Goal: Information Seeking & Learning: Check status

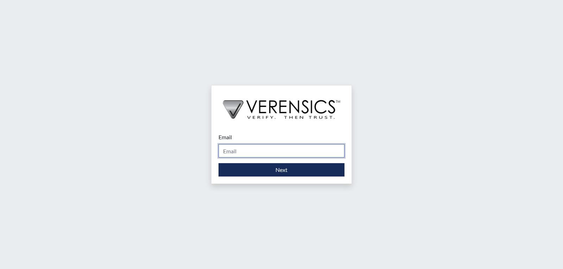
click at [236, 152] on input "Email" at bounding box center [282, 150] width 126 height 13
type input "[DOMAIN_NAME][EMAIL_ADDRESS][DOMAIN_NAME]"
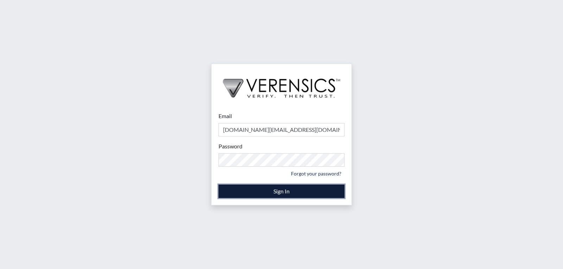
click at [247, 190] on button "Sign In" at bounding box center [282, 191] width 126 height 13
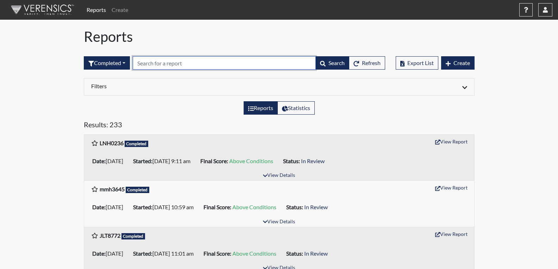
click at [179, 65] on input "text" at bounding box center [224, 62] width 183 height 13
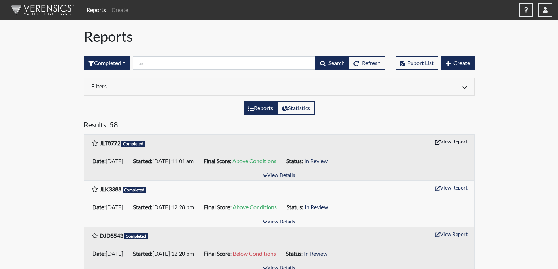
click at [456, 139] on button "View Report" at bounding box center [451, 141] width 39 height 11
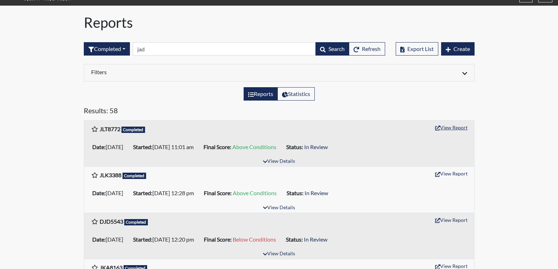
scroll to position [11, 0]
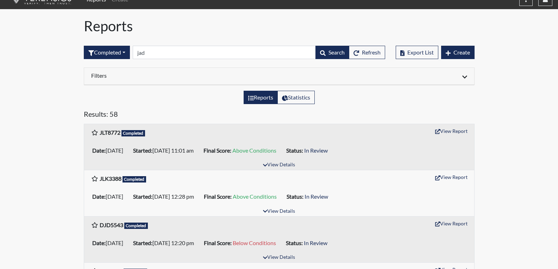
click at [97, 75] on h6 "Filters" at bounding box center [182, 75] width 183 height 7
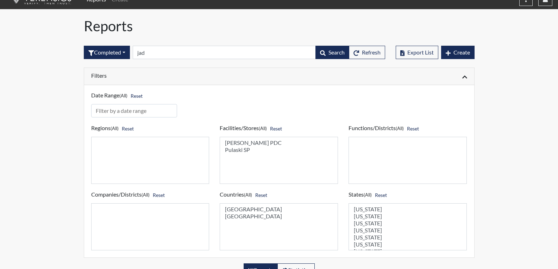
click at [214, 75] on h6 "Filters" at bounding box center [182, 75] width 183 height 7
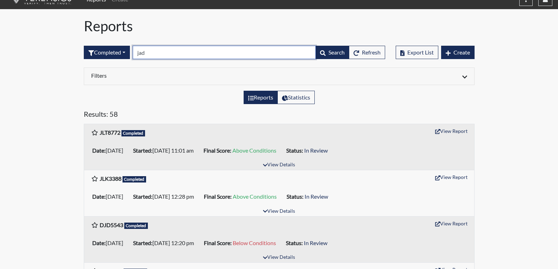
click at [195, 58] on input "jad" at bounding box center [224, 52] width 183 height 13
click at [150, 56] on input "jad" at bounding box center [224, 52] width 183 height 13
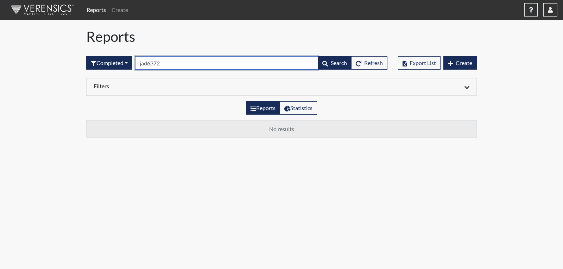
type input "jad6372"
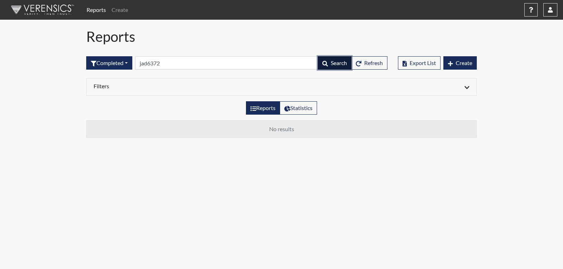
click at [332, 63] on span "Search" at bounding box center [339, 63] width 16 height 7
click at [105, 87] on h6 "Filters" at bounding box center [185, 86] width 183 height 7
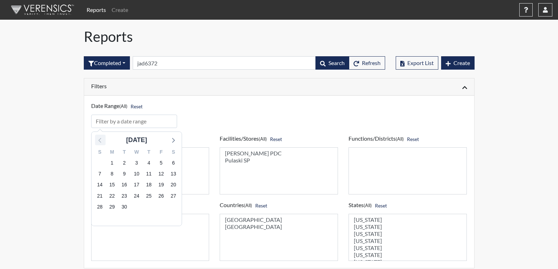
click at [99, 139] on icon at bounding box center [100, 140] width 9 height 9
click at [159, 162] on span "1" at bounding box center [161, 163] width 10 height 10
click at [169, 141] on icon at bounding box center [172, 140] width 9 height 9
click at [160, 174] on span "12" at bounding box center [161, 174] width 10 height 10
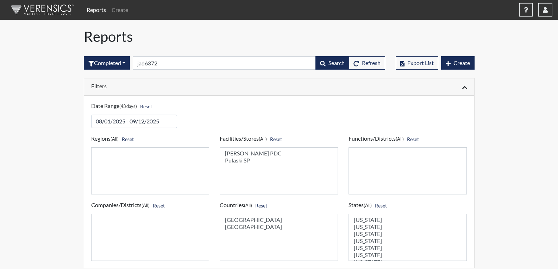
select select "07d467a1-a762-4c04-a0fd-01b52b78d04c"
click at [244, 161] on option "Pulaski SP" at bounding box center [278, 160] width 109 height 7
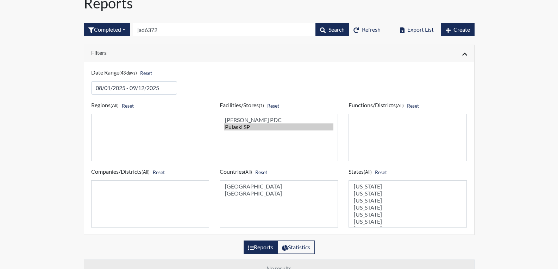
scroll to position [35, 0]
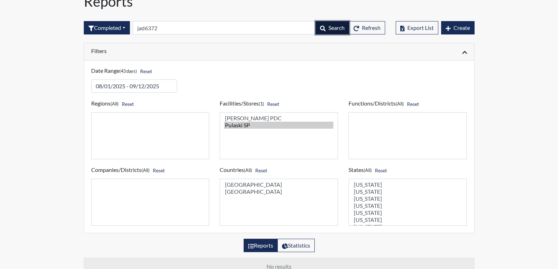
click at [334, 33] on button "Search" at bounding box center [333, 27] width 34 height 13
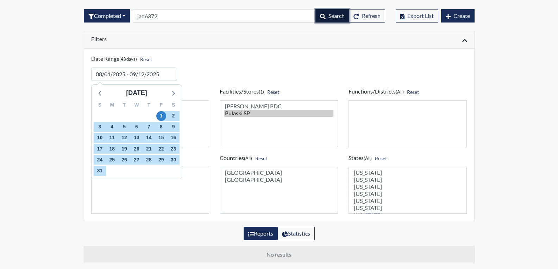
scroll to position [0, 0]
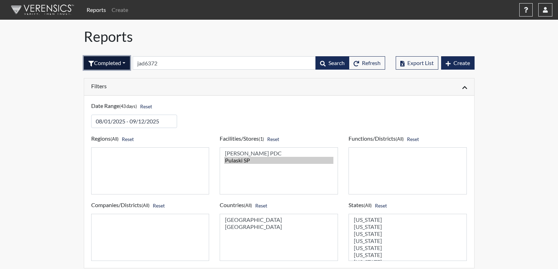
click at [102, 65] on button "Completed" at bounding box center [107, 62] width 46 height 13
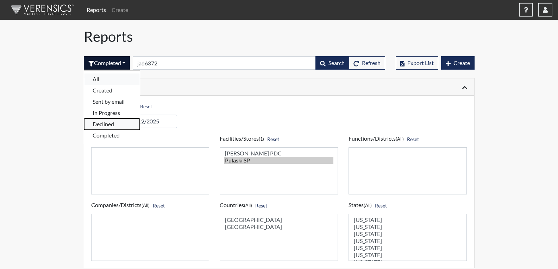
drag, startPoint x: 104, startPoint y: 125, endPoint x: 107, endPoint y: 77, distance: 47.3
click at [107, 77] on div "All Created Sent by email In Progress Declined Completed" at bounding box center [112, 107] width 56 height 74
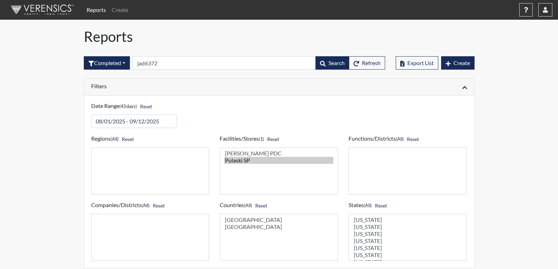
click at [107, 77] on div "Completed All Created Sent by email In Progress Declined Completed jad6372 Sear…" at bounding box center [234, 63] width 301 height 30
click at [108, 61] on button "Completed" at bounding box center [107, 62] width 46 height 13
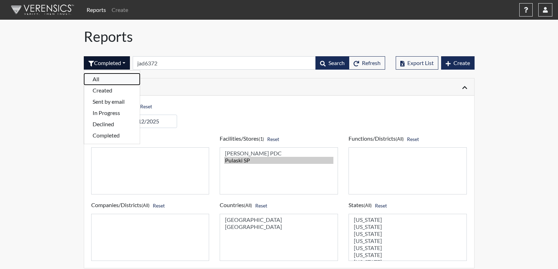
click at [106, 76] on button "All" at bounding box center [112, 79] width 56 height 11
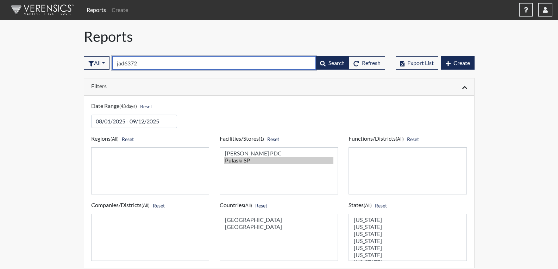
click at [157, 62] on input "jad6372" at bounding box center [214, 62] width 204 height 13
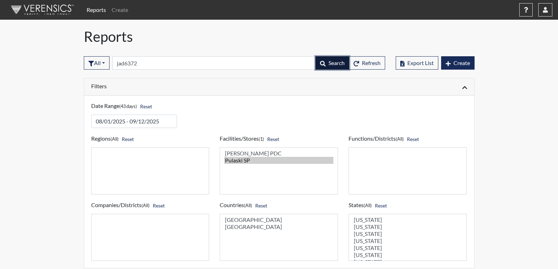
click at [330, 68] on button "Search" at bounding box center [333, 62] width 34 height 13
click at [329, 64] on span "Search" at bounding box center [337, 63] width 16 height 7
click at [94, 9] on link "Reports" at bounding box center [96, 10] width 25 height 14
click at [104, 62] on button "All" at bounding box center [97, 62] width 26 height 13
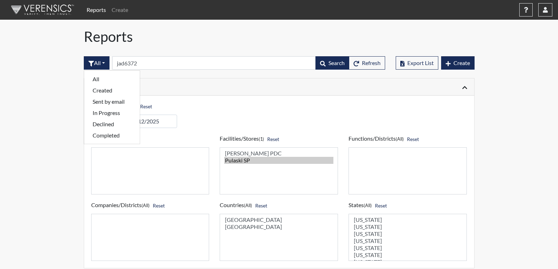
click at [160, 44] on h1 "Reports" at bounding box center [279, 36] width 391 height 17
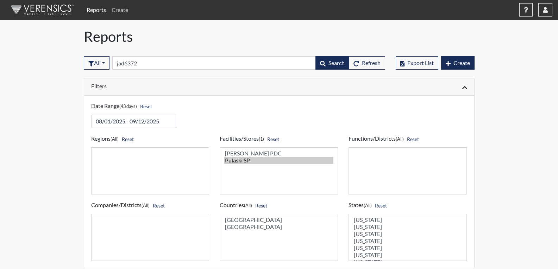
click at [125, 11] on link "Create" at bounding box center [120, 10] width 22 height 14
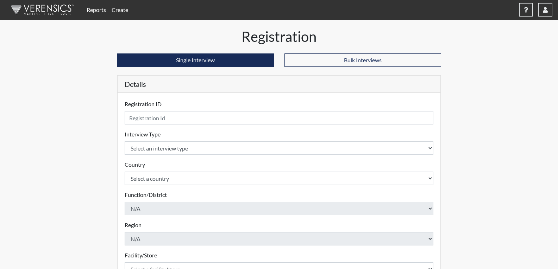
click at [100, 6] on link "Reports" at bounding box center [96, 10] width 25 height 14
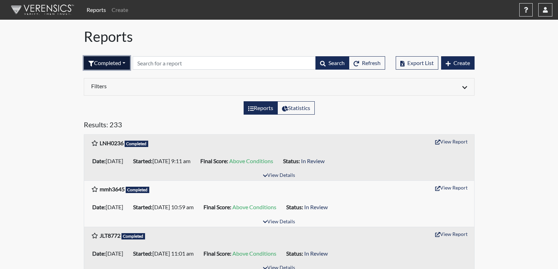
click at [124, 63] on button "Completed" at bounding box center [107, 62] width 46 height 13
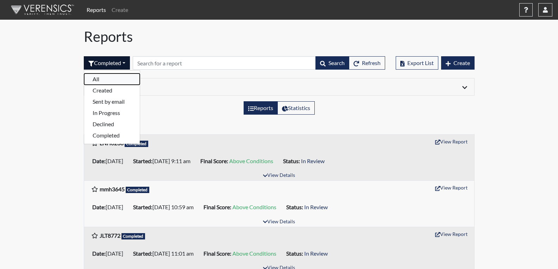
click at [115, 76] on button "All" at bounding box center [112, 79] width 56 height 11
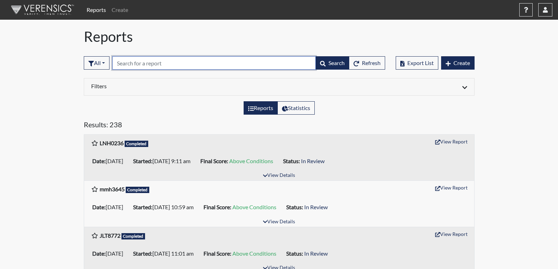
click at [148, 65] on input "text" at bounding box center [214, 62] width 204 height 13
type input "j"
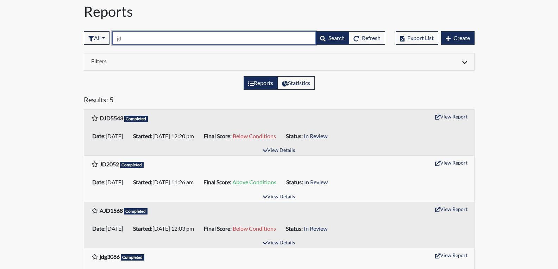
scroll to position [35, 0]
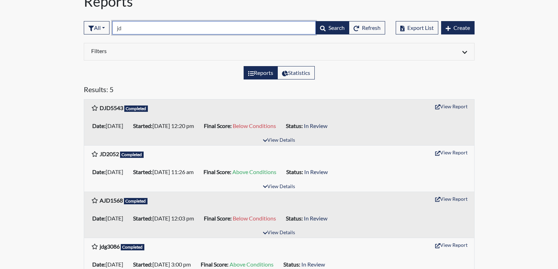
click at [125, 27] on input "jd" at bounding box center [214, 27] width 204 height 13
type input "jd"
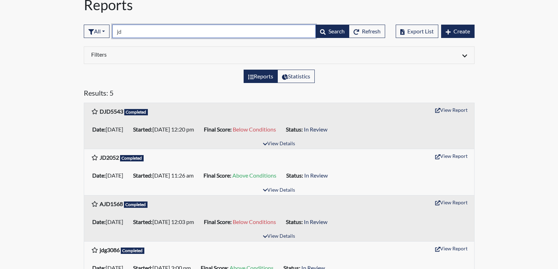
scroll to position [0, 0]
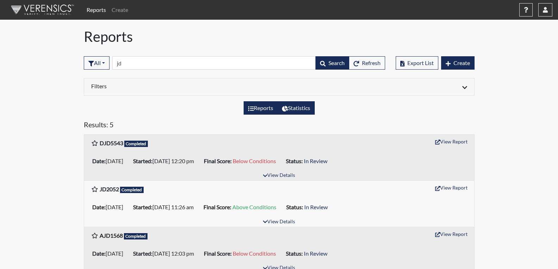
click at [301, 113] on label "Statistics" at bounding box center [295, 107] width 37 height 13
click at [287, 108] on input "Statistics" at bounding box center [284, 106] width 5 height 5
radio input "true"
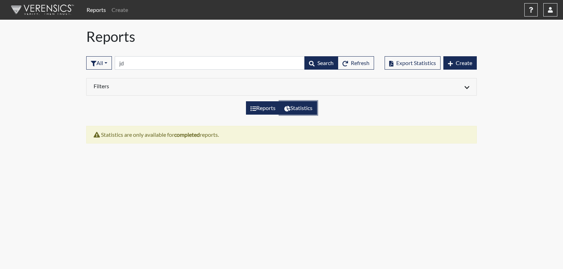
click at [266, 114] on label "Reports" at bounding box center [263, 107] width 34 height 13
click at [255, 108] on input "Reports" at bounding box center [253, 106] width 5 height 5
radio input "true"
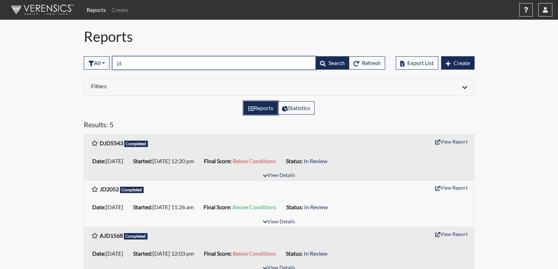
click at [121, 62] on input "jd" at bounding box center [214, 62] width 204 height 13
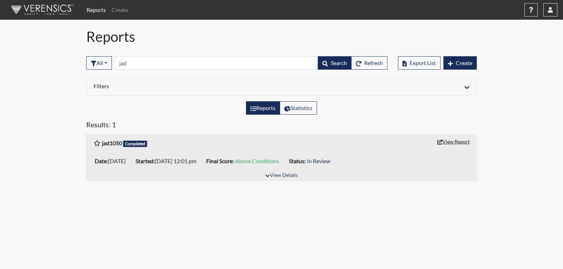
click at [447, 144] on button "View Report" at bounding box center [454, 141] width 39 height 11
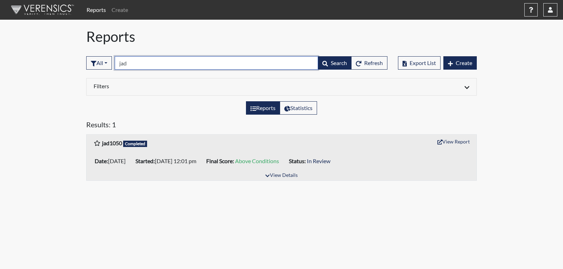
click at [131, 62] on input "jad" at bounding box center [217, 62] width 204 height 13
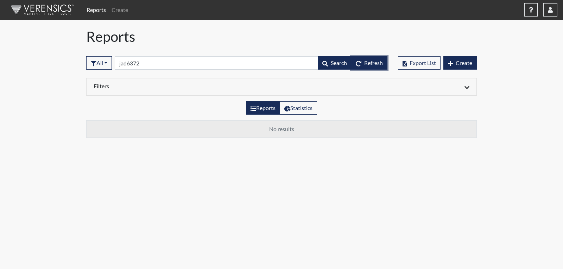
click at [368, 60] on span "Refresh" at bounding box center [373, 63] width 19 height 7
click at [110, 63] on button "All" at bounding box center [99, 62] width 26 height 13
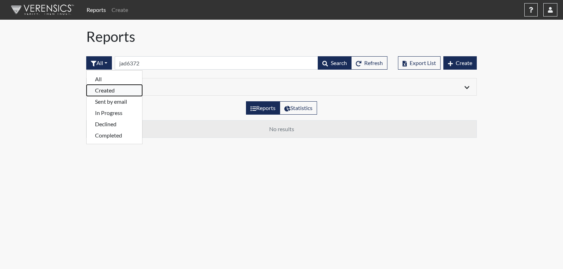
click at [101, 92] on button "Created" at bounding box center [115, 90] width 56 height 11
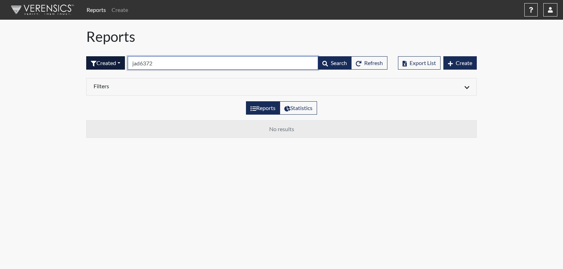
drag, startPoint x: 184, startPoint y: 61, endPoint x: 115, endPoint y: 58, distance: 69.5
click at [115, 58] on form "Created All Created Sent by email In Progress Declined Completed jad6372 Search…" at bounding box center [236, 62] width 301 height 13
type input "]"
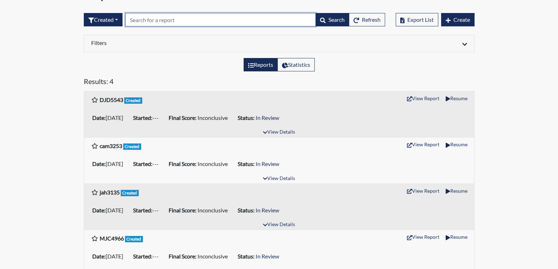
scroll to position [56, 0]
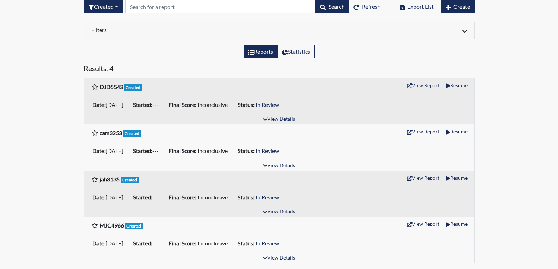
click at [134, 31] on h6 "Filters" at bounding box center [182, 29] width 183 height 7
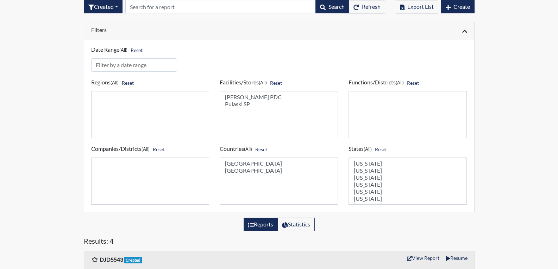
select select "07d467a1-a762-4c04-a0fd-01b52b78d04c"
click at [233, 106] on option "Pulaski SP" at bounding box center [278, 104] width 109 height 7
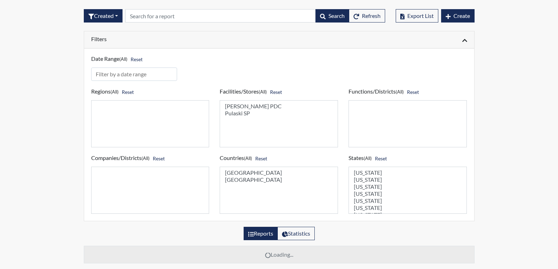
drag, startPoint x: 296, startPoint y: 105, endPoint x: 347, endPoint y: 101, distance: 50.9
click at [347, 101] on div "Regions (All) Reset Facilities/Stores (All) Reset [GEOGRAPHIC_DATA] PDC [GEOGRA…" at bounding box center [279, 147] width 387 height 133
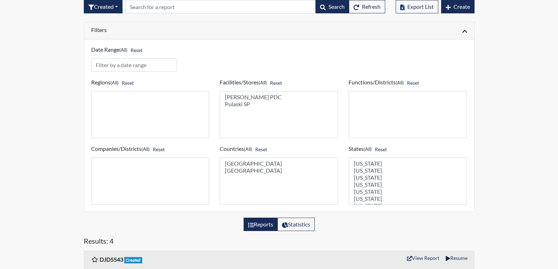
select select "07d467a1-a762-4c04-a0fd-01b52b78d04c"
click at [238, 104] on option "Pulaski SP" at bounding box center [278, 104] width 109 height 7
select select "united-states-of-[GEOGRAPHIC_DATA]"
click at [251, 162] on option "[GEOGRAPHIC_DATA]" at bounding box center [278, 163] width 109 height 7
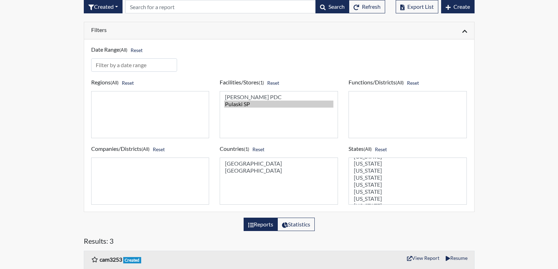
select select "GA"
click at [368, 191] on option "[US_STATE]" at bounding box center [407, 191] width 109 height 7
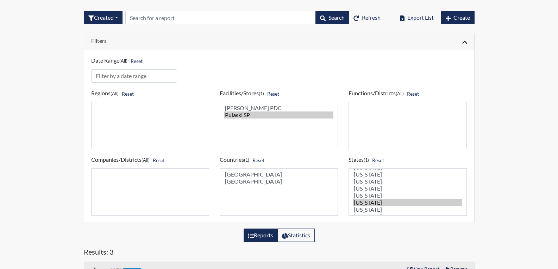
scroll to position [7, 0]
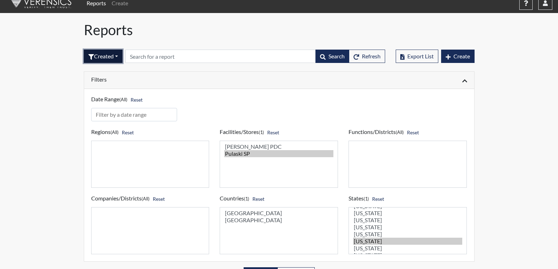
click at [117, 55] on button "Created" at bounding box center [103, 56] width 39 height 13
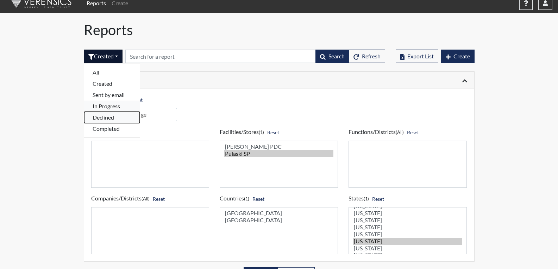
drag, startPoint x: 106, startPoint y: 119, endPoint x: 106, endPoint y: 107, distance: 11.6
click at [106, 107] on div "All Created Sent by email In Progress Declined Completed" at bounding box center [112, 101] width 56 height 74
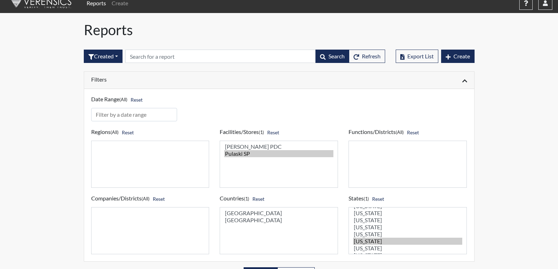
click at [106, 107] on div "Date Range (All) Reset" at bounding box center [134, 107] width 97 height 27
click at [112, 60] on button "Created" at bounding box center [103, 56] width 39 height 13
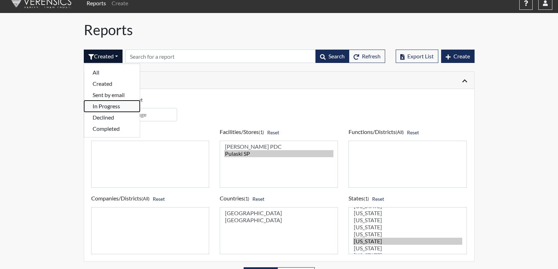
click at [117, 104] on button "In Progress" at bounding box center [112, 106] width 56 height 11
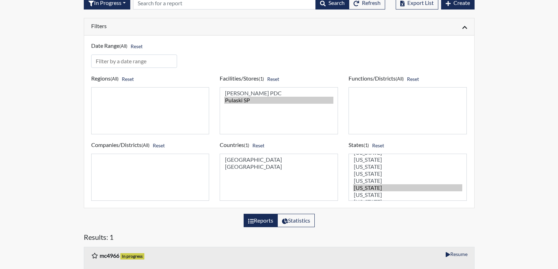
scroll to position [90, 0]
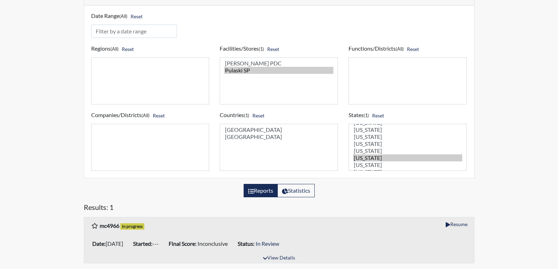
click at [255, 194] on label "Reports" at bounding box center [261, 190] width 34 height 13
click at [253, 191] on input "Reports" at bounding box center [250, 189] width 5 height 5
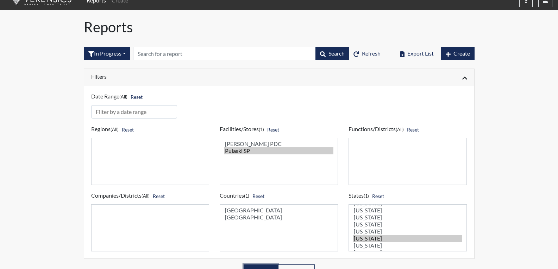
scroll to position [0, 0]
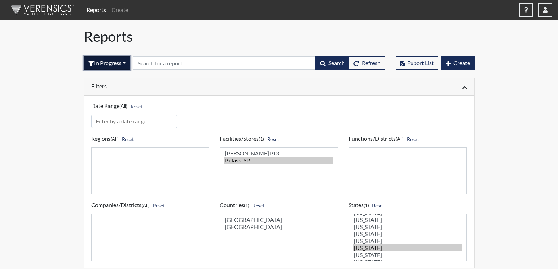
click at [113, 65] on button "In Progress" at bounding box center [107, 62] width 46 height 13
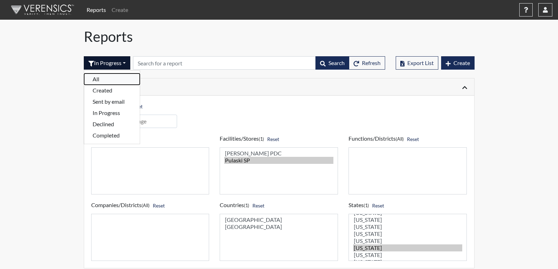
click at [104, 77] on button "All" at bounding box center [112, 79] width 56 height 11
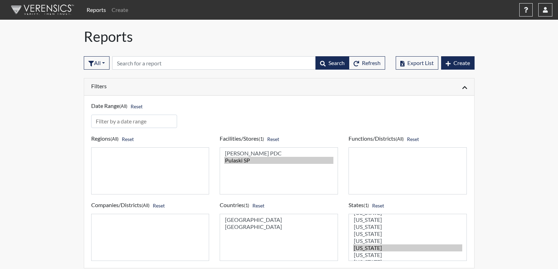
click at [168, 73] on div "All All Created Sent by email In Progress Declined Completed Search Refresh" at bounding box center [234, 63] width 301 height 30
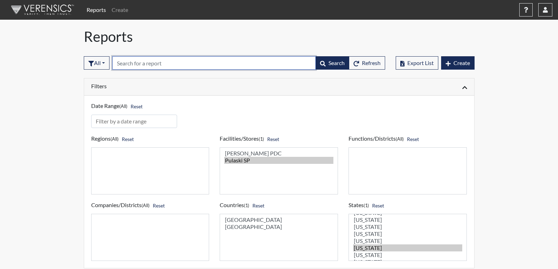
click at [162, 67] on input "text" at bounding box center [214, 62] width 204 height 13
type input "6372"
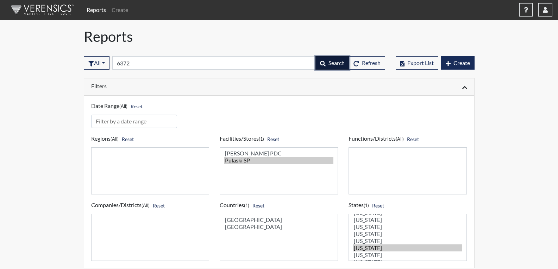
click at [326, 65] on button "Search" at bounding box center [333, 62] width 34 height 13
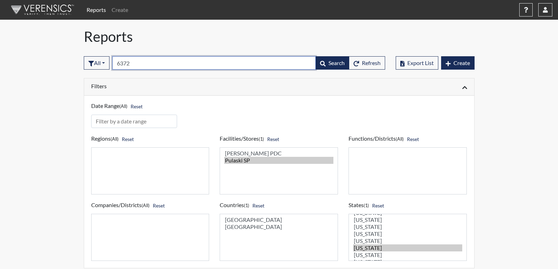
drag, startPoint x: 134, startPoint y: 62, endPoint x: 117, endPoint y: 62, distance: 17.3
click at [117, 62] on input "6372" at bounding box center [214, 62] width 204 height 13
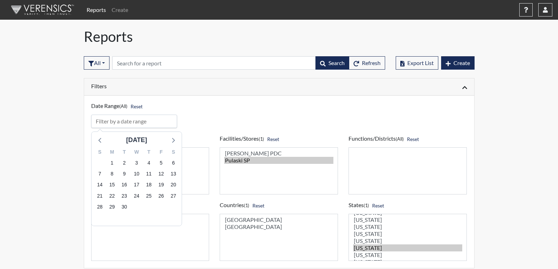
click at [116, 126] on input "input" at bounding box center [134, 121] width 86 height 13
click at [114, 118] on input "input" at bounding box center [134, 121] width 86 height 13
click at [111, 163] on span "1" at bounding box center [112, 163] width 10 height 10
click at [102, 135] on div "[DATE]" at bounding box center [137, 138] width 90 height 13
click at [99, 143] on icon at bounding box center [100, 140] width 9 height 9
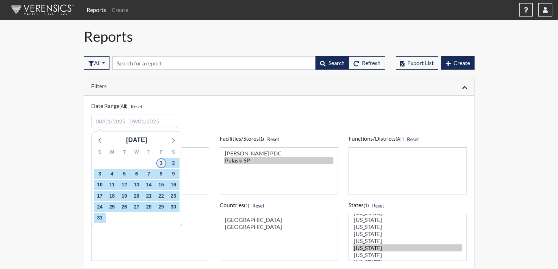
click at [162, 162] on span "1" at bounding box center [161, 163] width 10 height 10
click at [169, 123] on input "input" at bounding box center [134, 121] width 86 height 13
click at [173, 138] on icon at bounding box center [172, 140] width 9 height 9
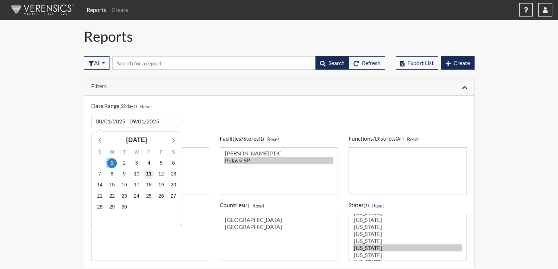
click at [150, 173] on span "11" at bounding box center [149, 174] width 10 height 10
click at [362, 95] on div "Date Range (32 days) Reset [DATE] S M T W T F S 31 1 2 3 4 5 6 7 8 9 10 11 12 1…" at bounding box center [279, 111] width 387 height 33
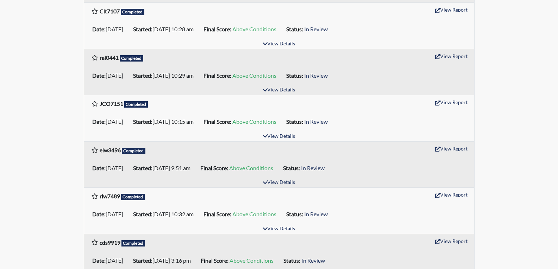
scroll to position [553, 0]
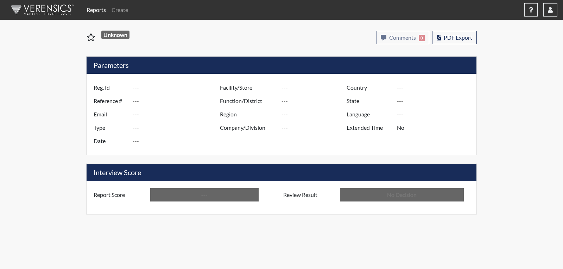
type input "JLT8772"
type input "51094"
type input "---"
type input "Corrections Pre-Employment"
type input "[DATE]"
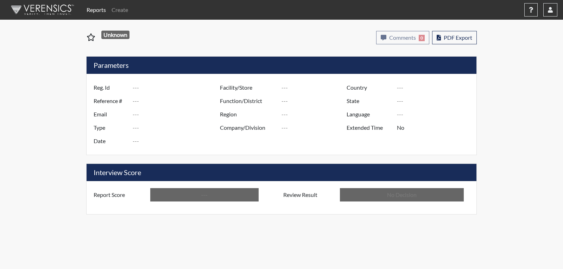
type input "Pulaski SP"
type input "[GEOGRAPHIC_DATA]"
type input "[US_STATE]"
type input "English"
type input "Above Conditions"
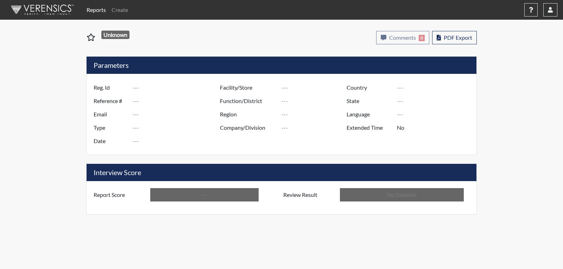
type input "In Review"
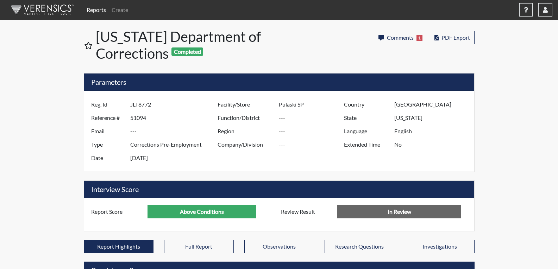
scroll to position [117, 293]
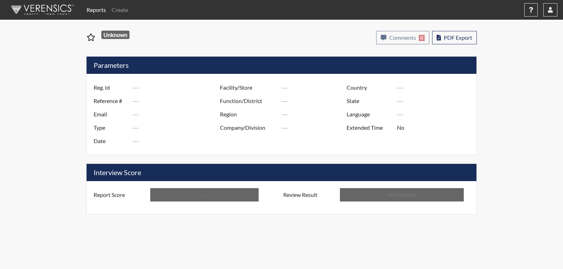
type input "jad1050"
type input "4163"
type input "---"
type input "Corrections Pre-Employment"
type input "Aug 25, 2021"
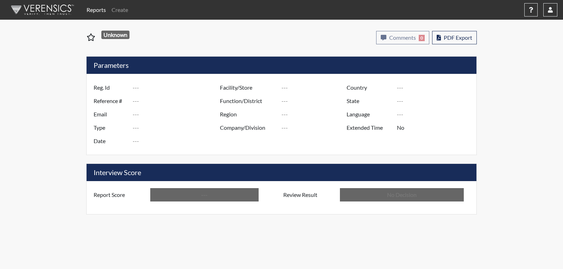
type input "Pulaski SP"
type input "[GEOGRAPHIC_DATA]"
type input "[US_STATE]"
type input "English"
type input "Above Conditions"
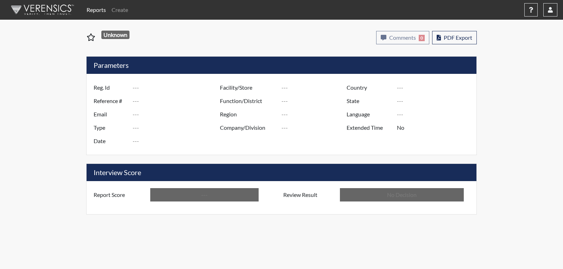
type input "In Review"
